Goal: Task Accomplishment & Management: Manage account settings

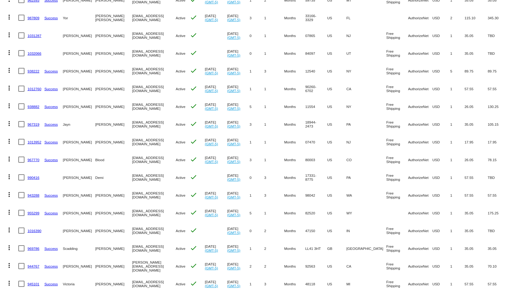
scroll to position [367, 0]
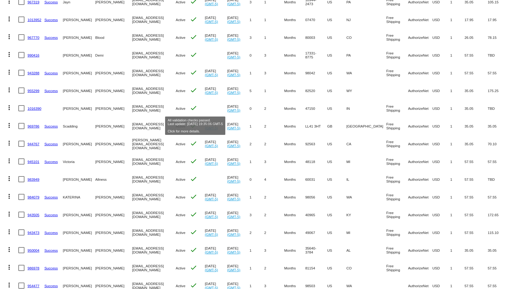
click at [197, 109] on mat-icon "check" at bounding box center [193, 107] width 7 height 7
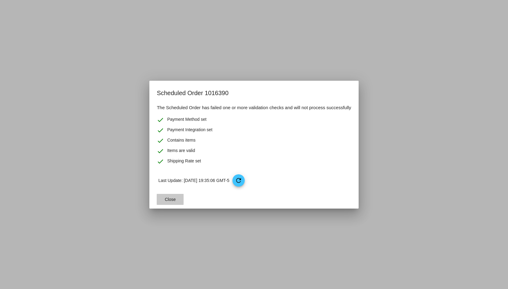
click at [169, 201] on span "Close" at bounding box center [170, 199] width 11 height 5
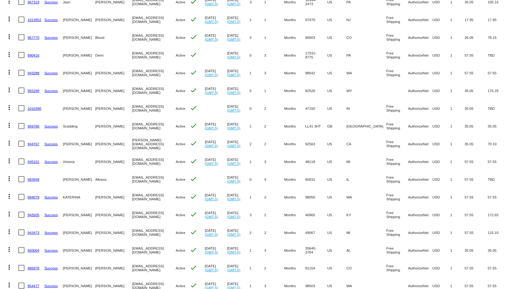
drag, startPoint x: 160, startPoint y: 108, endPoint x: 115, endPoint y: 108, distance: 45.2
click at [115, 108] on mat-row "more_vert 1016390 [PERSON_NAME] [EMAIL_ADDRESS][DOMAIN_NAME] Active check [DATE…" at bounding box center [256, 108] width 507 height 18
copy mat-row "[EMAIL_ADDRESS][DOMAIN_NAME]"
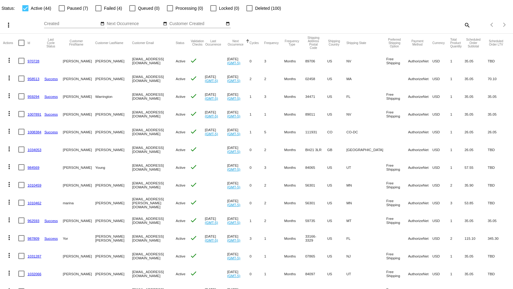
scroll to position [0, 0]
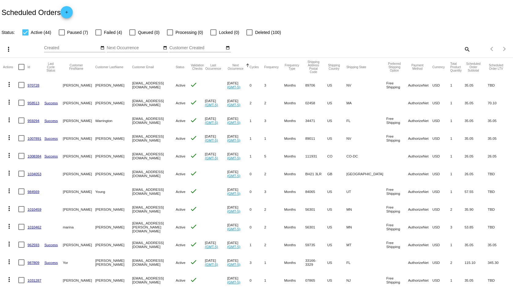
click at [464, 49] on mat-icon "search" at bounding box center [466, 48] width 7 height 9
click at [440, 50] on div "Search" at bounding box center [406, 46] width 128 height 12
click at [439, 46] on input "Search" at bounding box center [406, 48] width 128 height 5
paste input "[EMAIL_ADDRESS][DOMAIN_NAME]"
type input "[EMAIL_ADDRESS][DOMAIN_NAME]"
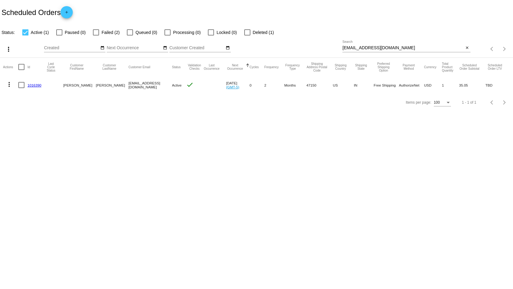
click at [93, 32] on mat-checkbox "Failed (2)" at bounding box center [103, 32] width 34 height 7
click at [59, 32] on div at bounding box center [59, 32] width 6 height 6
click at [59, 35] on input "Paused (0)" at bounding box center [59, 35] width 0 height 0
checkbox input "true"
click at [94, 31] on div at bounding box center [96, 32] width 6 height 6
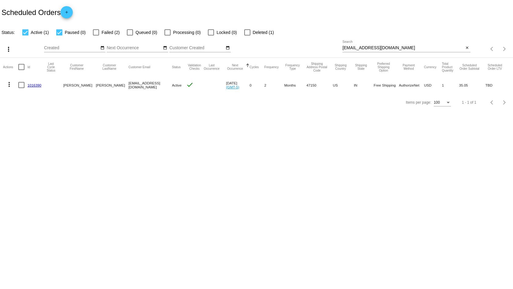
click at [96, 35] on input "Failed (2)" at bounding box center [96, 35] width 0 height 0
checkbox input "true"
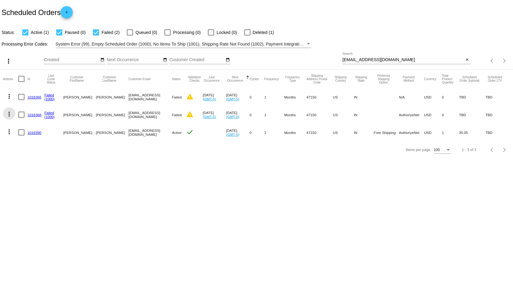
click at [10, 114] on mat-icon "more_vert" at bounding box center [9, 113] width 7 height 7
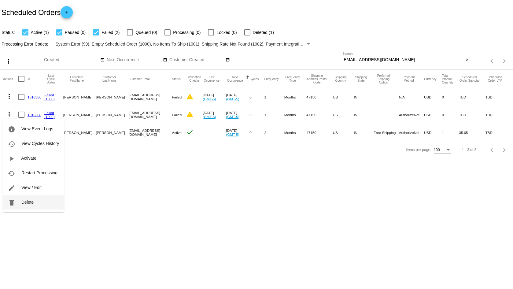
click at [38, 203] on button "delete Delete" at bounding box center [33, 202] width 61 height 15
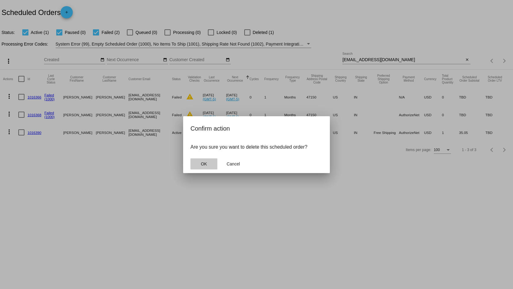
click at [203, 165] on span "OK" at bounding box center [204, 163] width 6 height 5
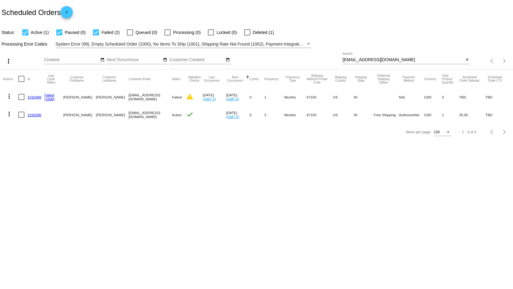
click at [12, 95] on mat-icon "more_vert" at bounding box center [9, 96] width 7 height 7
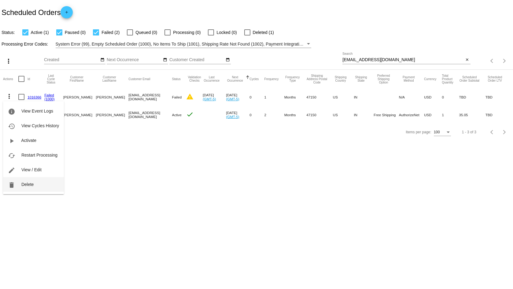
click at [53, 184] on button "delete Delete" at bounding box center [33, 184] width 61 height 15
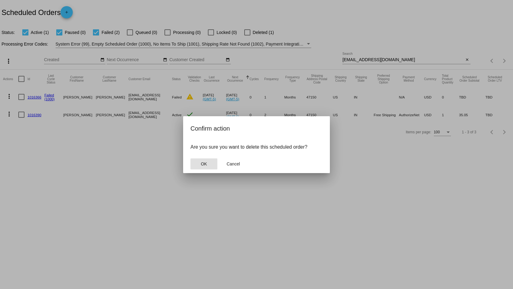
click at [203, 162] on span "OK" at bounding box center [204, 163] width 6 height 5
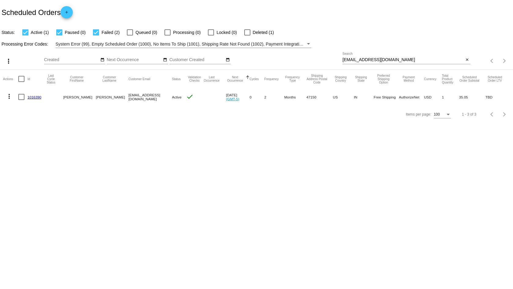
click at [8, 96] on mat-icon "more_vert" at bounding box center [9, 96] width 7 height 7
click at [50, 154] on button "edit View / Edit" at bounding box center [33, 155] width 61 height 15
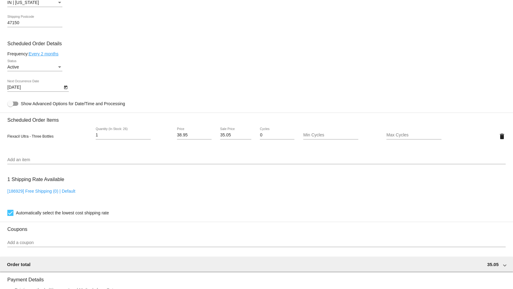
scroll to position [245, 0]
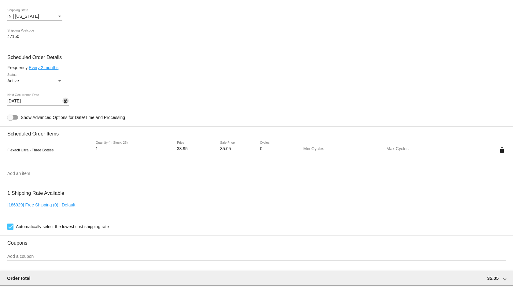
click at [63, 101] on button "Open calendar" at bounding box center [65, 101] width 6 height 6
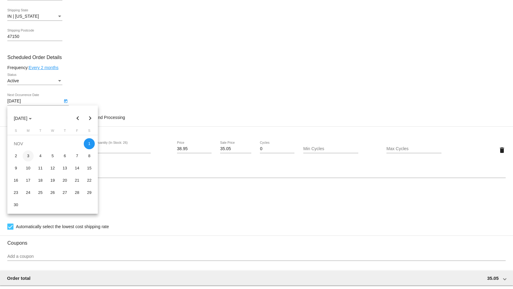
click at [27, 155] on div "3" at bounding box center [28, 155] width 11 height 11
type input "[DATE]"
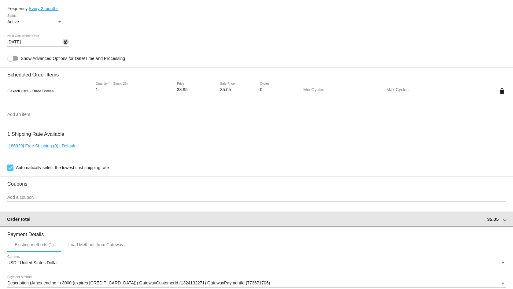
scroll to position [397, 0]
